Goal: Transaction & Acquisition: Purchase product/service

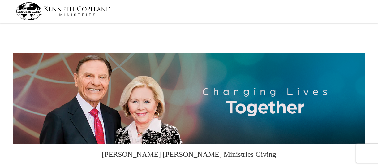
select select "NC"
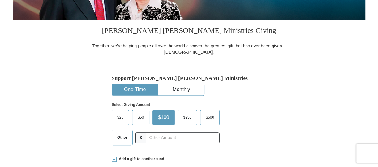
scroll to position [154, 0]
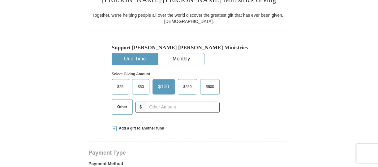
click at [125, 107] on span "Other" at bounding box center [122, 106] width 16 height 9
click at [0, 0] on input "Other" at bounding box center [0, 0] width 0 height 0
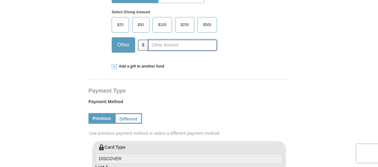
scroll to position [216, 0]
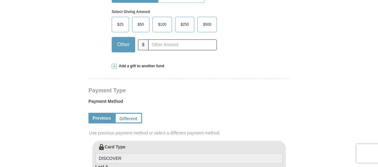
click at [114, 65] on span at bounding box center [114, 66] width 5 height 5
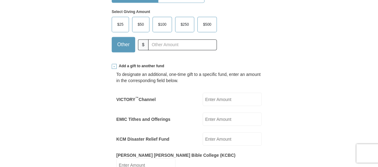
scroll to position [247, 0]
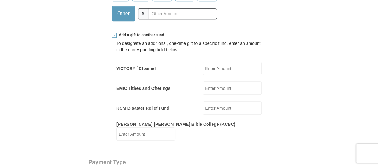
click at [216, 85] on input "EMIC Tithes and Offerings" at bounding box center [231, 87] width 59 height 13
type input "200"
click at [214, 107] on input "KCM Disaster Relief Fund" at bounding box center [231, 107] width 59 height 13
type input "50"
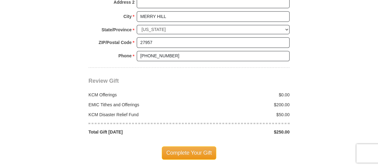
scroll to position [649, 0]
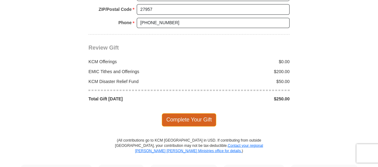
click at [205, 113] on span "Complete Your Gift" at bounding box center [189, 119] width 55 height 13
